Goal: Information Seeking & Learning: Learn about a topic

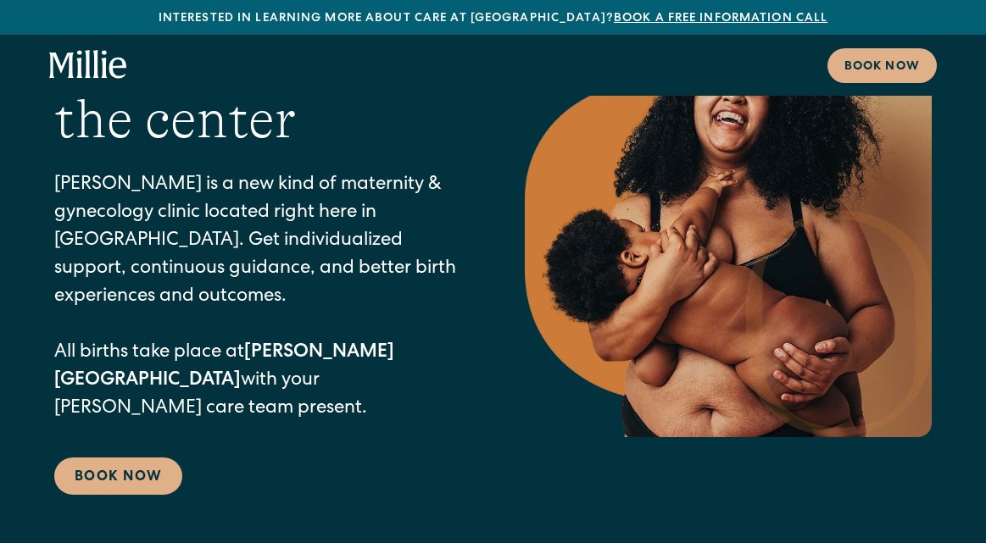
scroll to position [159, 0]
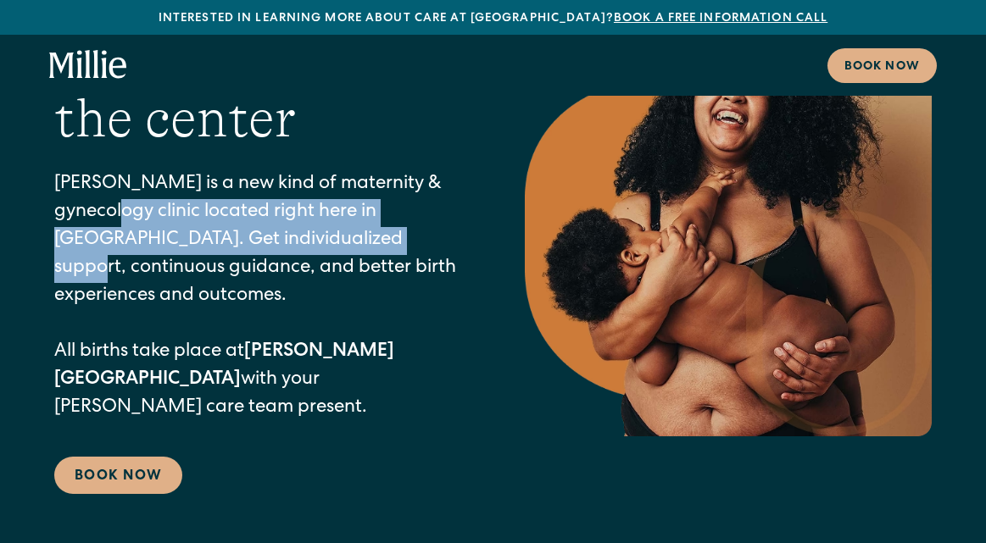
drag, startPoint x: 73, startPoint y: 213, endPoint x: 365, endPoint y: 247, distance: 294.5
click at [365, 247] on p "[PERSON_NAME] is a new kind of maternity & gynecology clinic located right here…" at bounding box center [255, 297] width 403 height 252
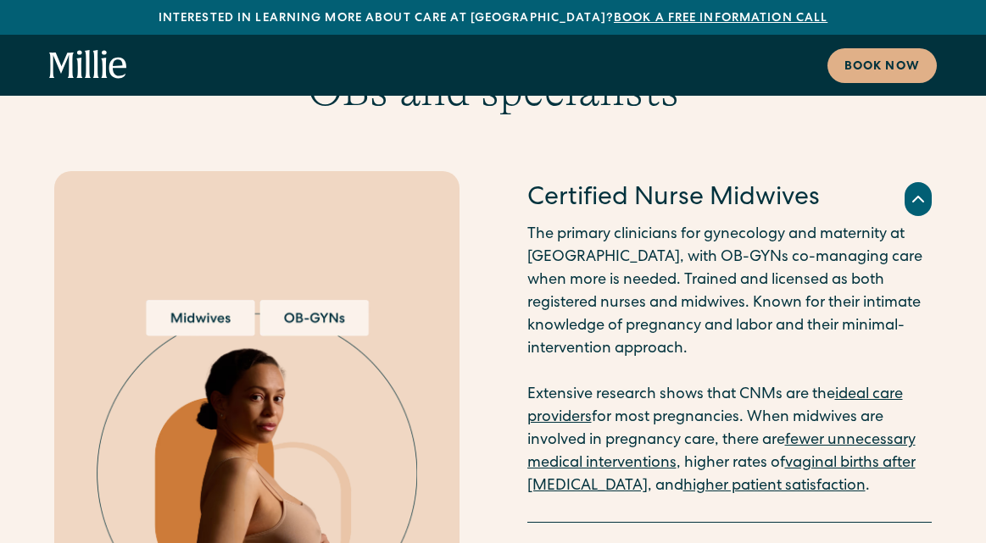
scroll to position [3426, 0]
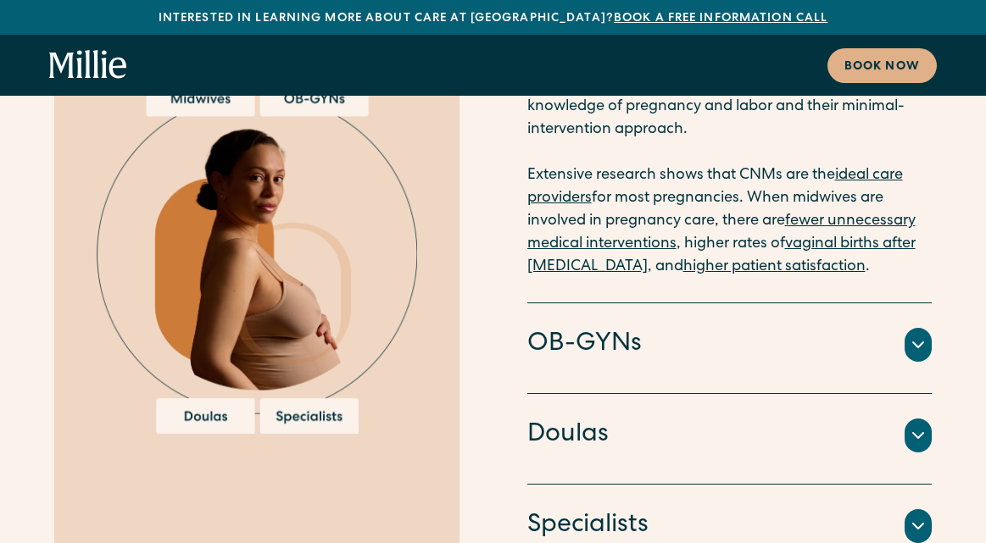
click at [913, 335] on icon at bounding box center [918, 345] width 20 height 20
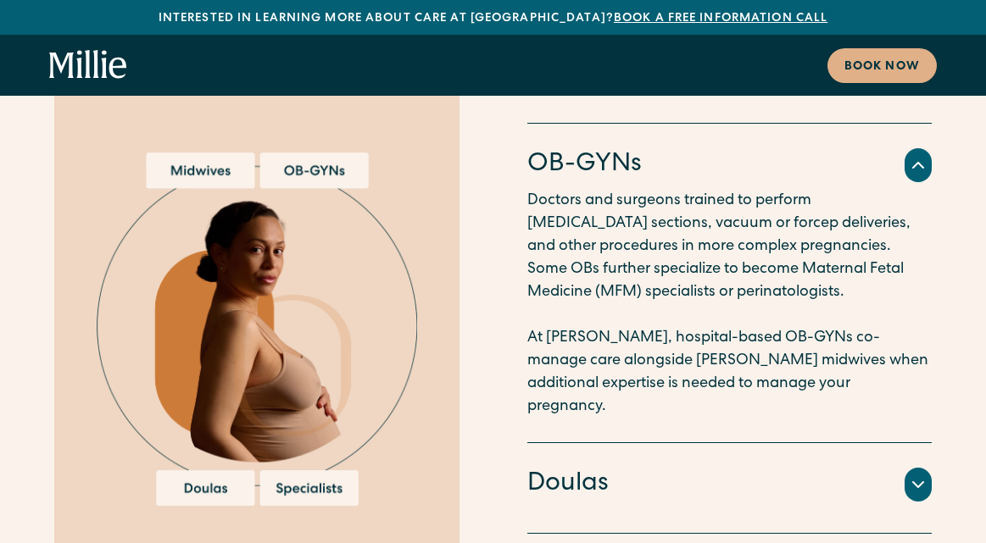
scroll to position [3311, 0]
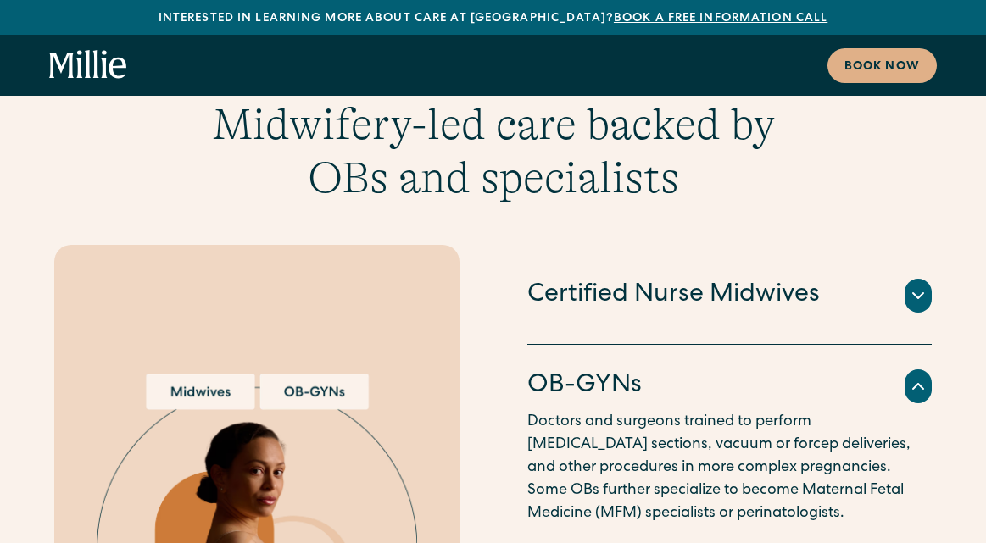
click at [923, 286] on icon at bounding box center [918, 296] width 20 height 20
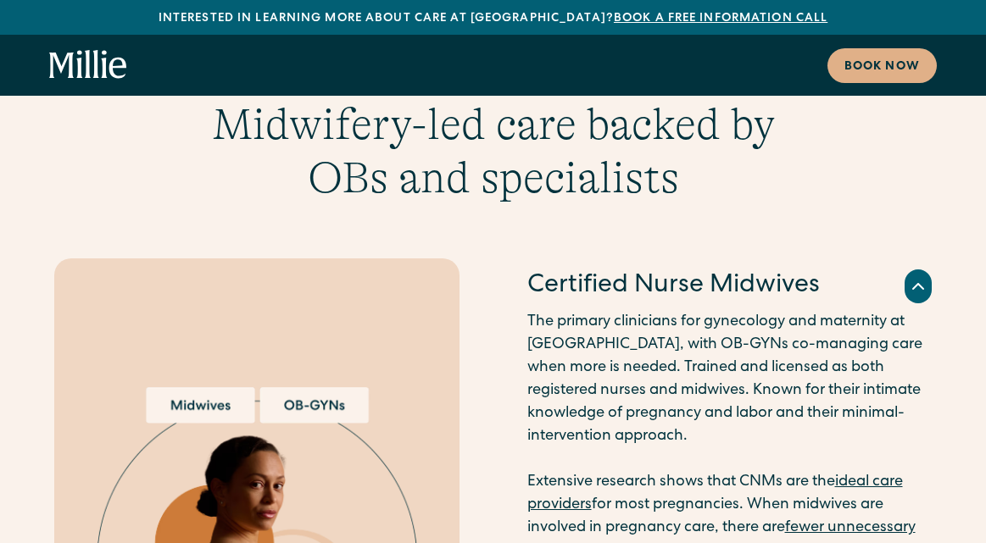
drag, startPoint x: 647, startPoint y: 216, endPoint x: 723, endPoint y: 241, distance: 80.1
click at [723, 311] on p "The primary clinicians for gynecology and maternity at [GEOGRAPHIC_DATA], with …" at bounding box center [729, 448] width 405 height 275
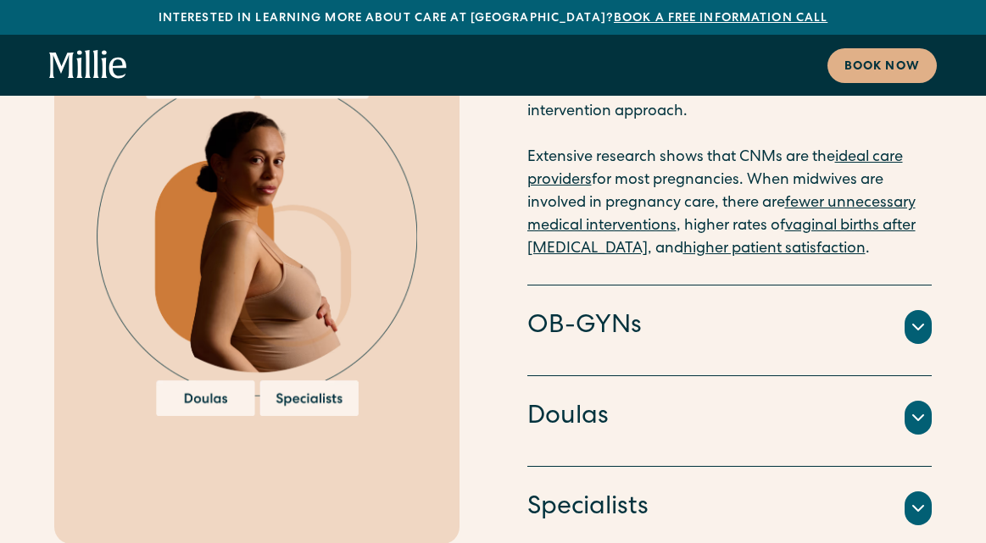
scroll to position [3637, 0]
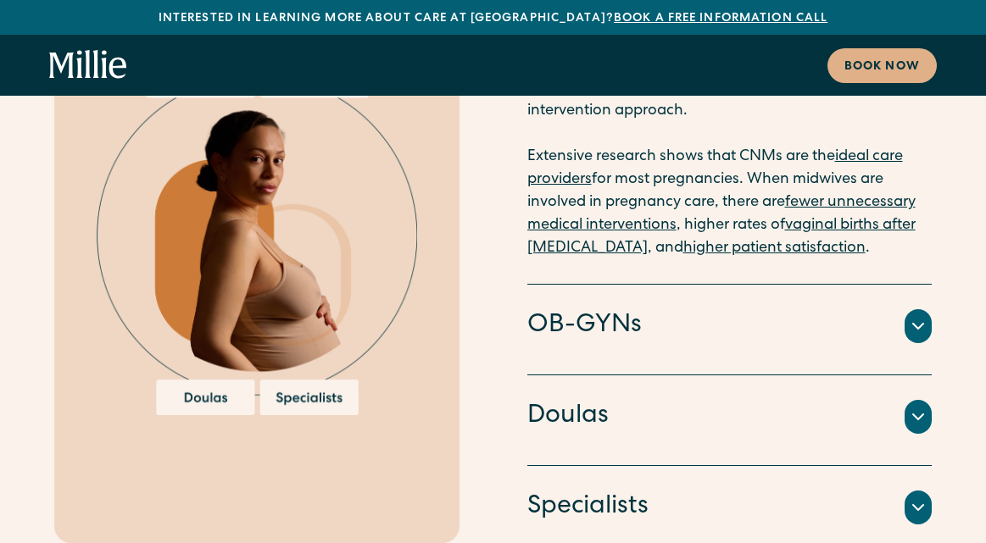
click at [723, 344] on div "Doctors and surgeons trained to perform [MEDICAL_DATA] sections, vacuum or forc…" at bounding box center [729, 347] width 405 height 7
click at [663, 309] on div "OB-GYNs" at bounding box center [729, 327] width 405 height 36
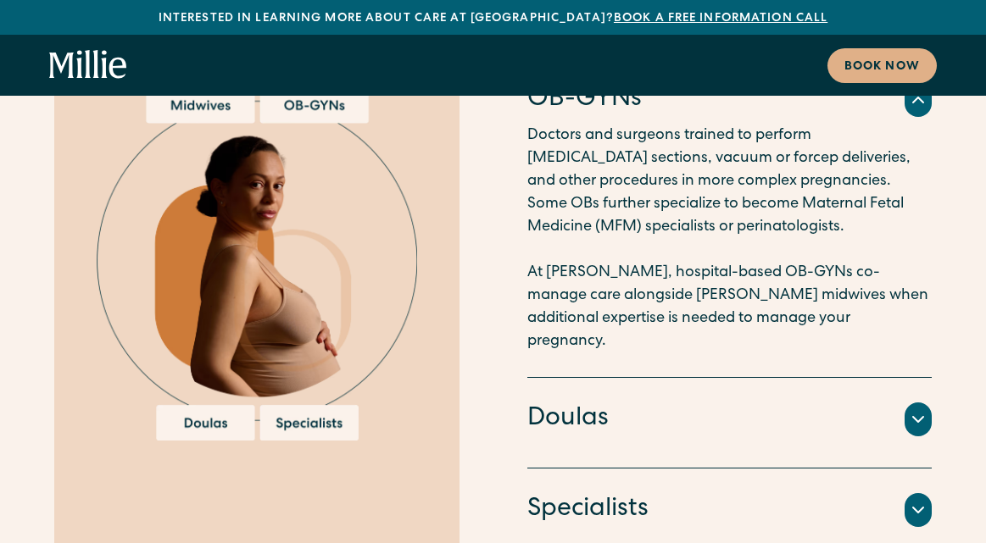
scroll to position [3601, 0]
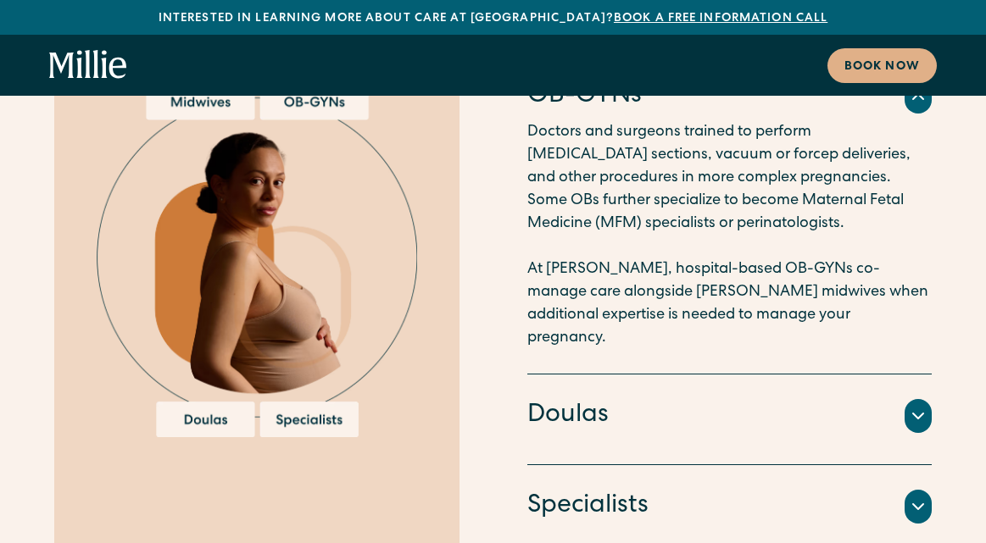
click at [609, 398] on div "Doulas" at bounding box center [729, 416] width 405 height 36
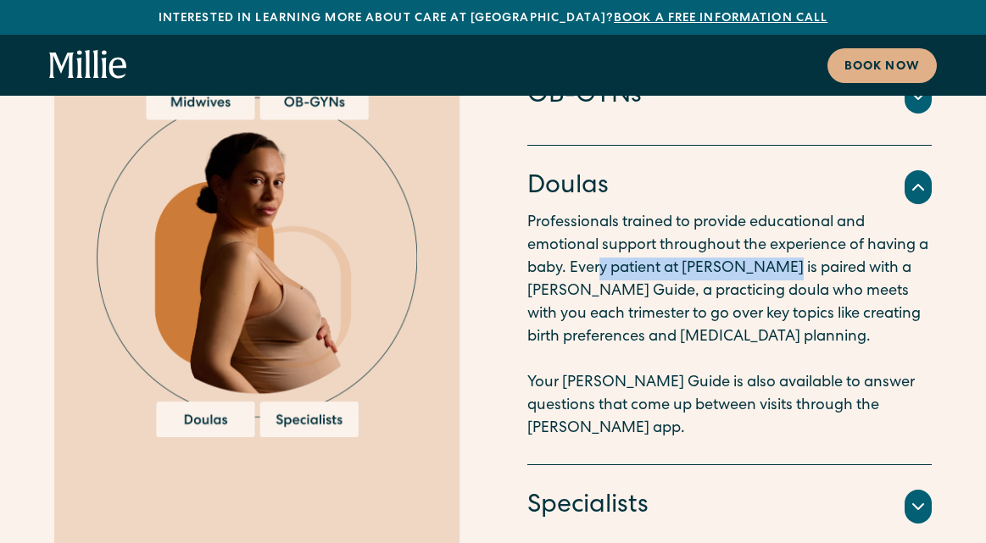
drag, startPoint x: 602, startPoint y: 163, endPoint x: 764, endPoint y: 173, distance: 162.2
click at [764, 212] on p "Professionals trained to provide educational and emotional support throughout t…" at bounding box center [729, 326] width 405 height 229
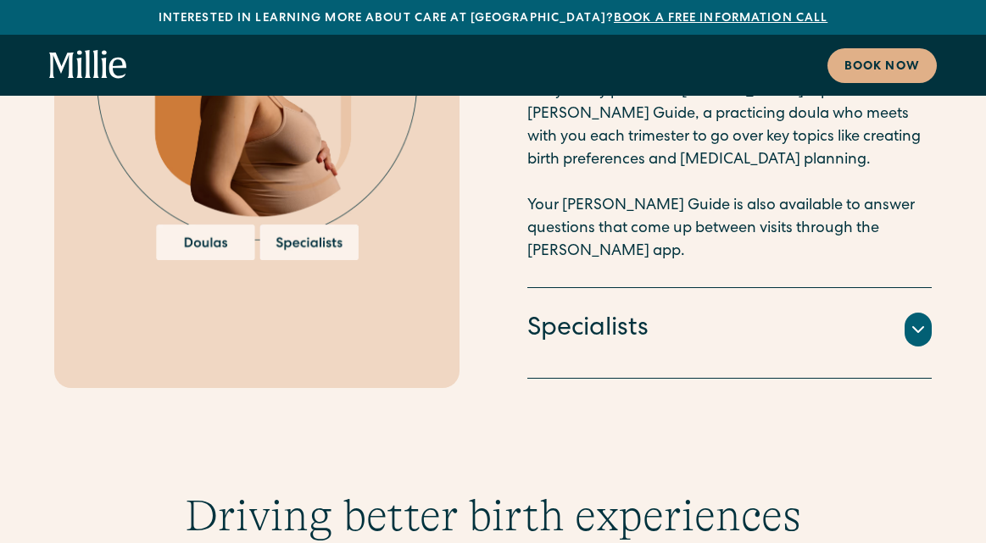
scroll to position [3789, 0]
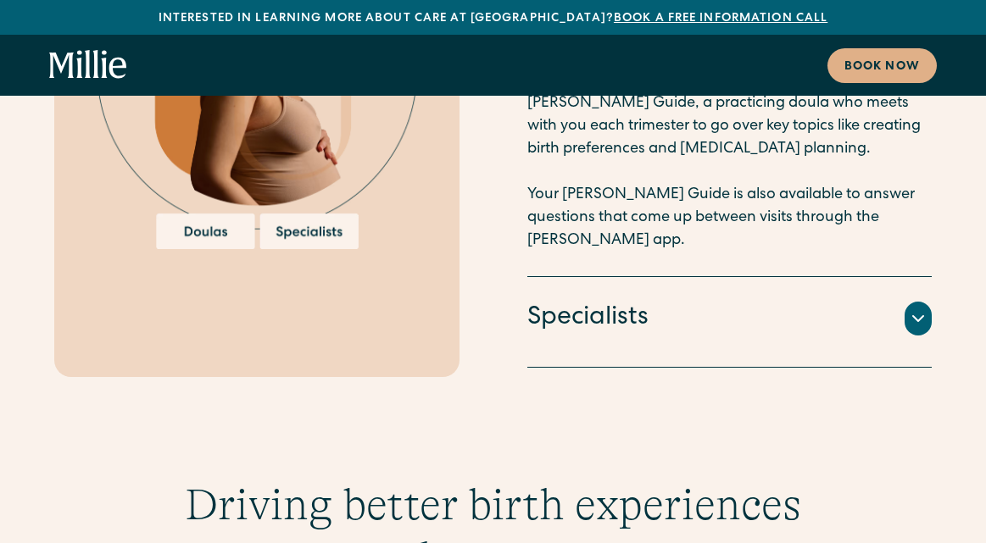
click at [738, 277] on div "Specialists An integrated team of lactation consultants, nutritionists, therapi…" at bounding box center [729, 322] width 405 height 91
click at [581, 301] on h4 "Specialists" at bounding box center [587, 319] width 121 height 36
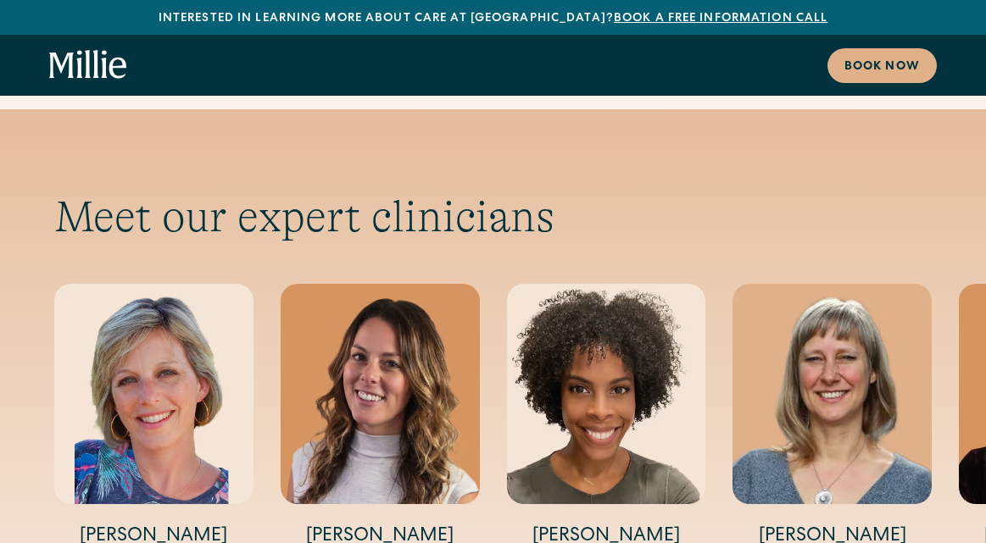
scroll to position [5611, 0]
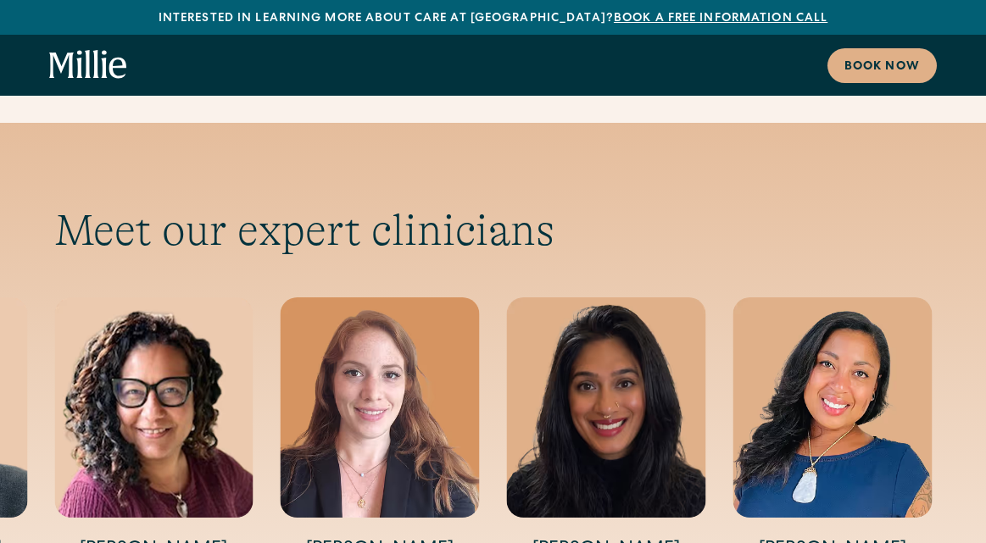
click at [604, 297] on img "13 / 14" at bounding box center [606, 407] width 199 height 220
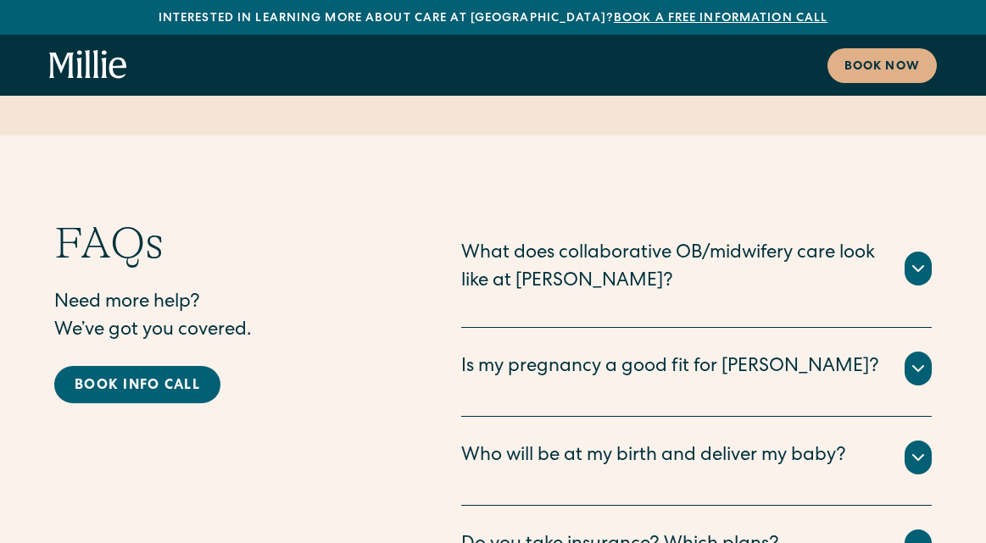
scroll to position [8368, 0]
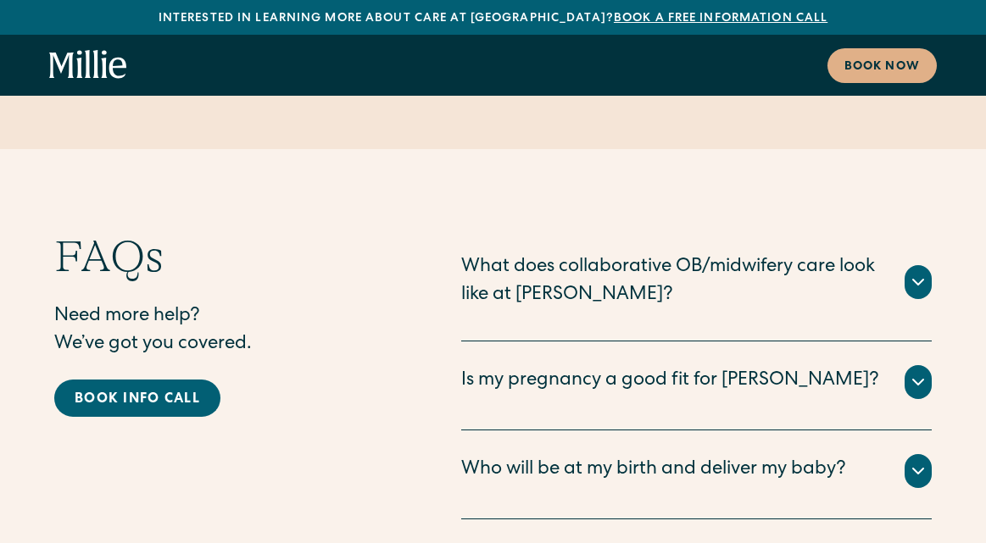
scroll to position [8429, 0]
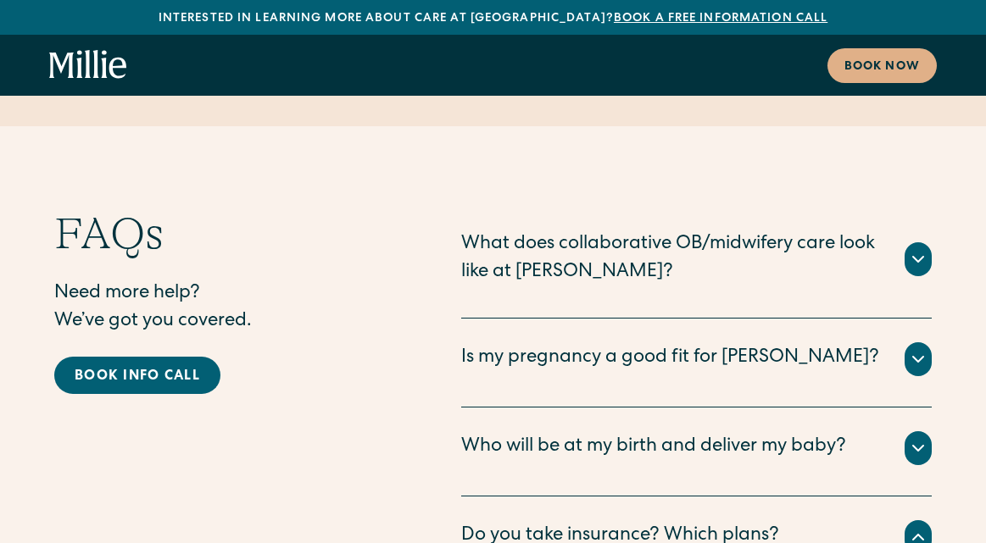
click at [695, 434] on div "Who will be at my birth and deliver my baby?" at bounding box center [653, 448] width 385 height 28
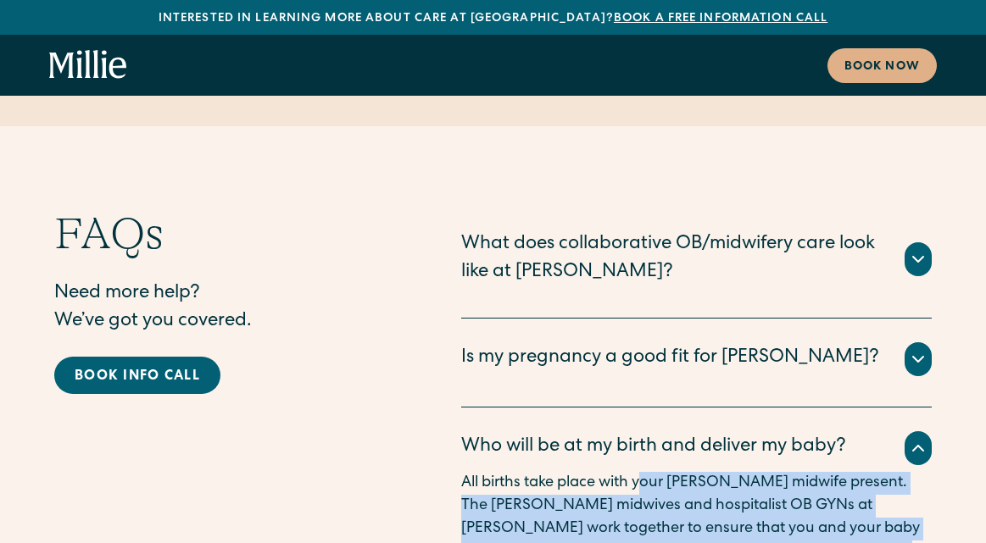
drag, startPoint x: 642, startPoint y: 270, endPoint x: 740, endPoint y: 459, distance: 212.7
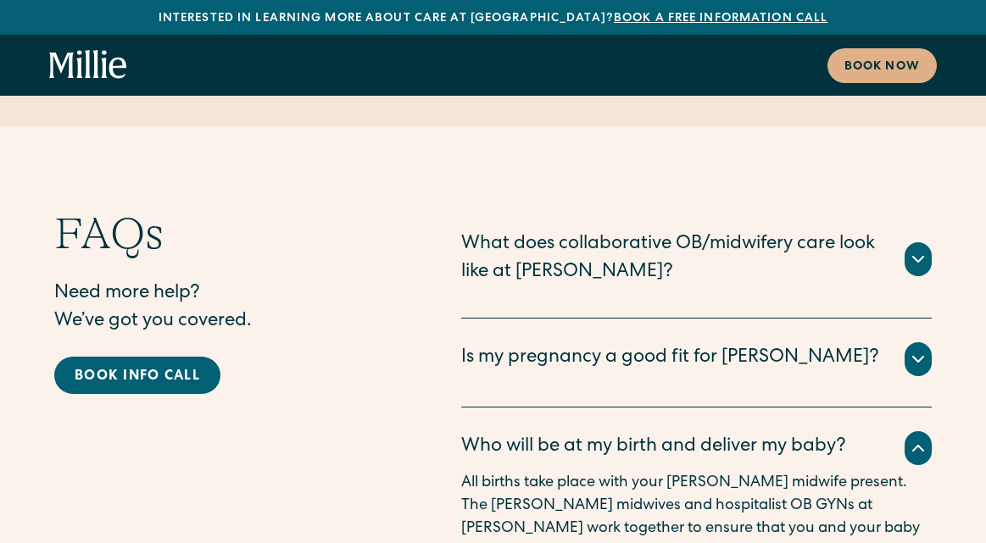
click at [771, 472] on p "All births take place with your [PERSON_NAME] midwife present. The [PERSON_NAME…" at bounding box center [696, 552] width 470 height 160
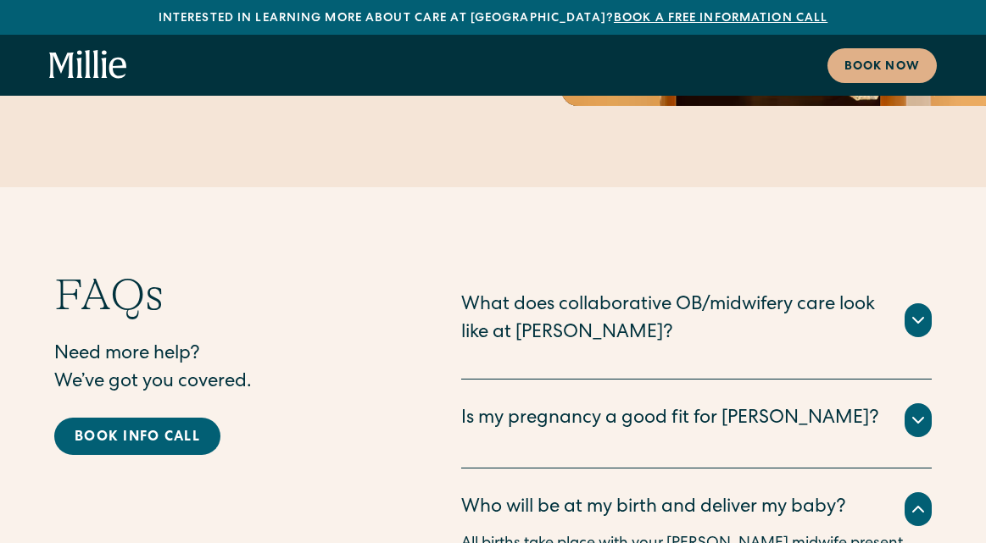
scroll to position [8299, 0]
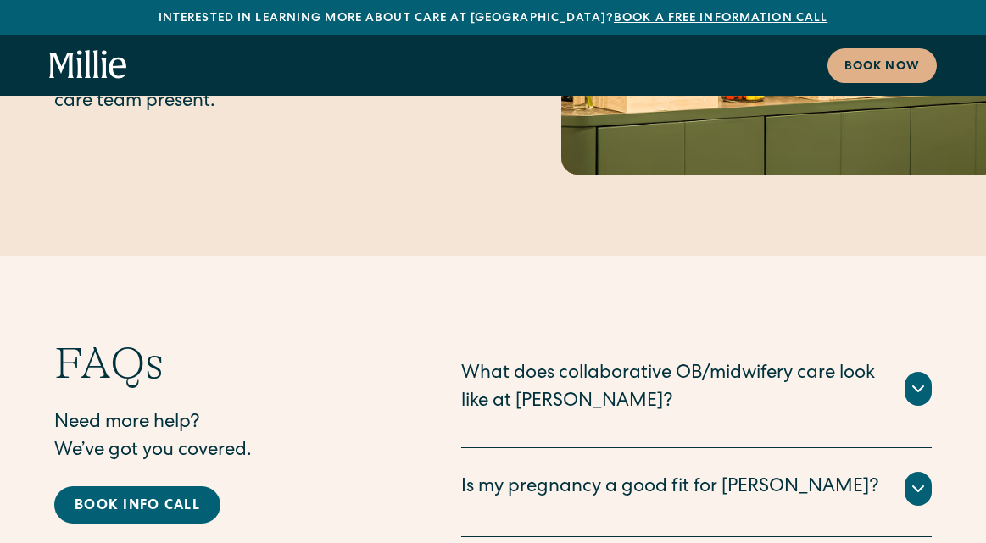
click at [689, 475] on div "Is my pregnancy a good fit for [PERSON_NAME]?" at bounding box center [670, 489] width 418 height 28
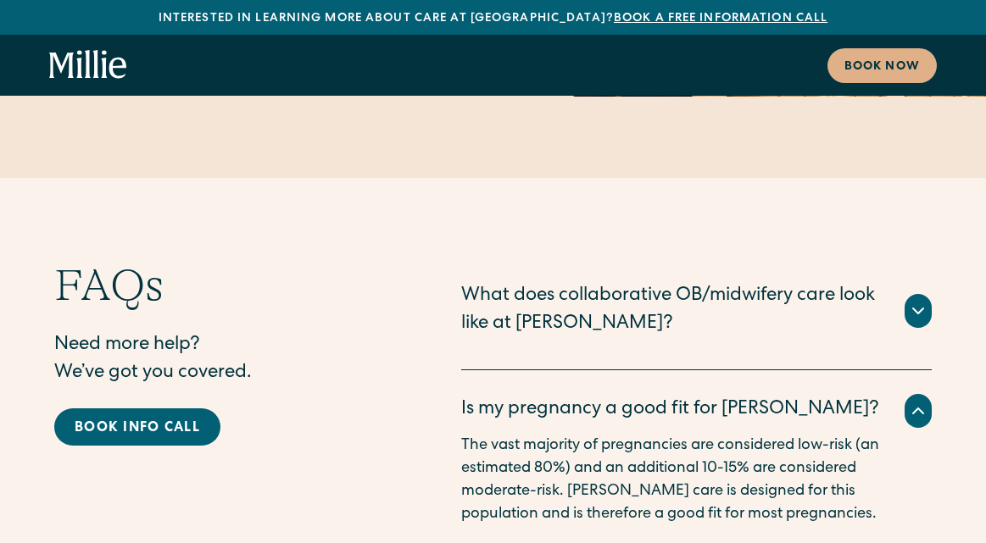
scroll to position [8382, 0]
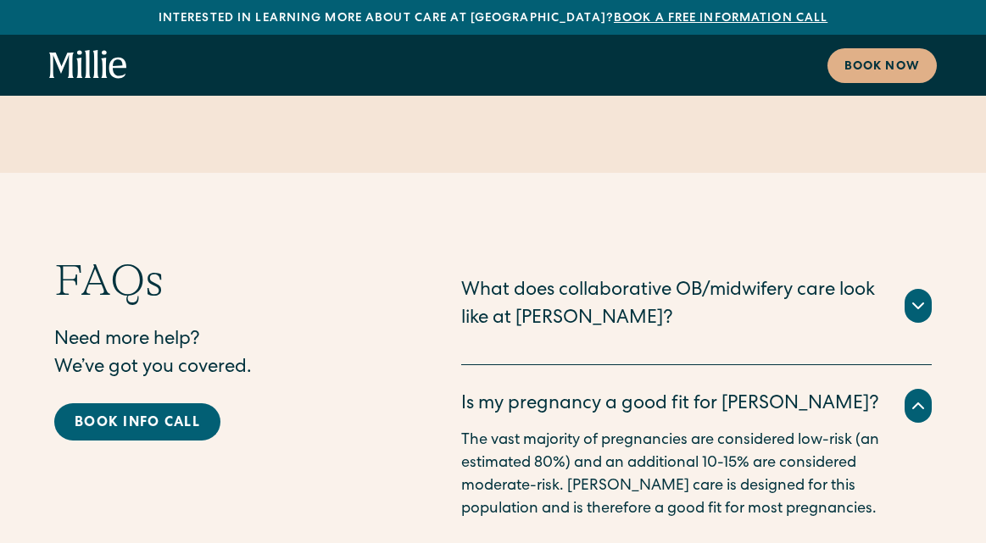
drag, startPoint x: 553, startPoint y: 341, endPoint x: 770, endPoint y: 390, distance: 222.5
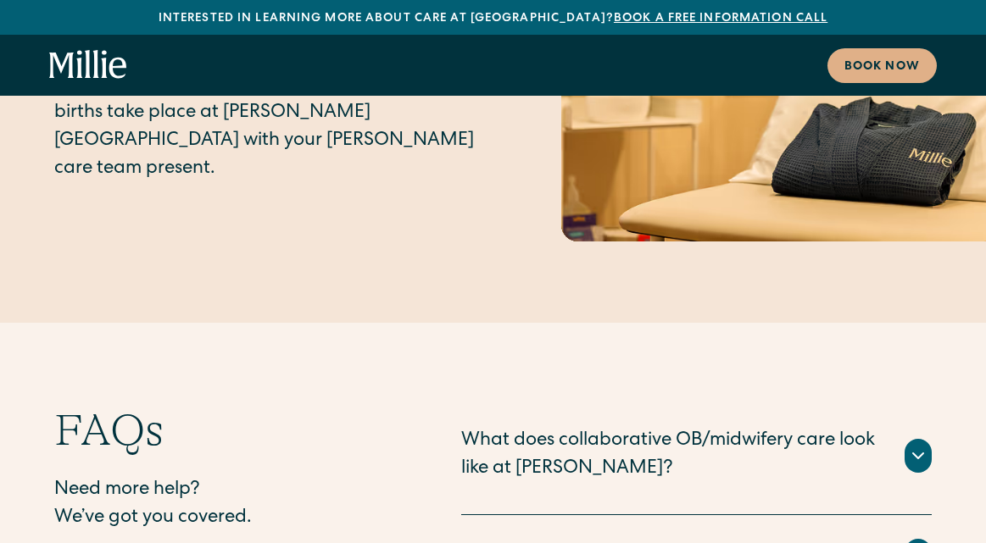
scroll to position [8219, 0]
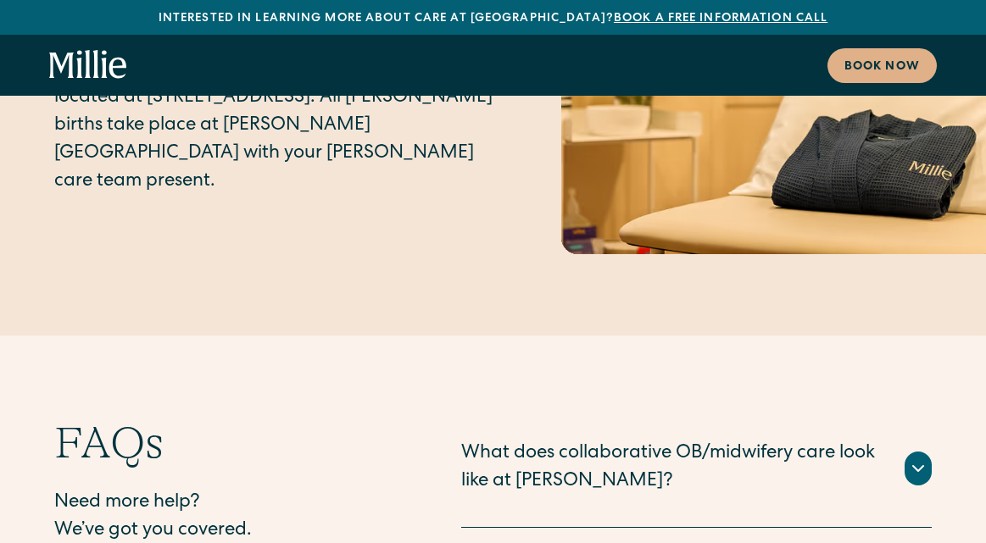
click at [571, 441] on div "What does collaborative OB/midwifery care look like at [PERSON_NAME]?" at bounding box center [672, 469] width 423 height 56
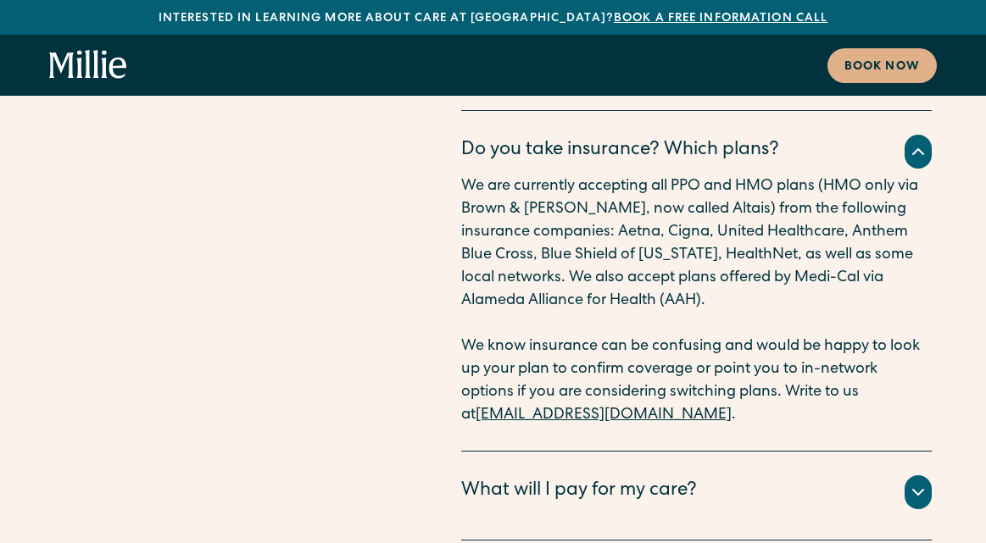
scroll to position [9881, 0]
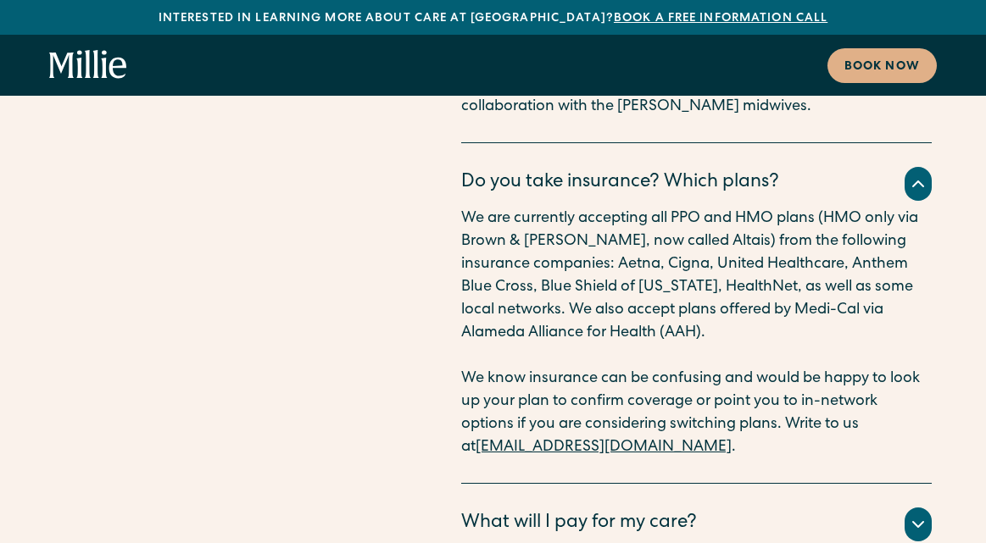
click at [591, 542] on div "All your clinical appointments at [GEOGRAPHIC_DATA], lab tests, ultrasounds, an…" at bounding box center [696, 545] width 470 height 7
click at [600, 510] on div "What will I pay for my care?" at bounding box center [579, 524] width 236 height 28
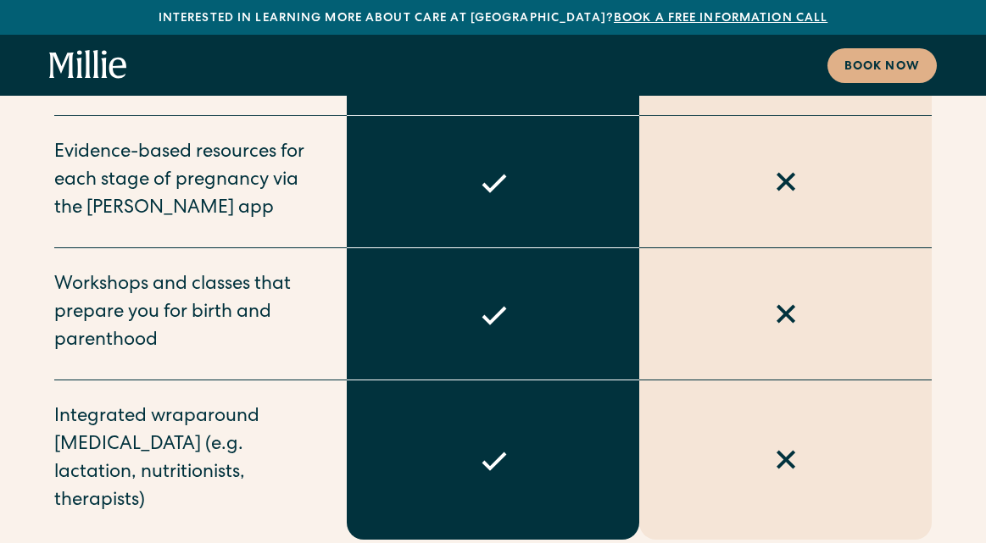
scroll to position [6968, 0]
